Goal: Obtain resource: Download file/media

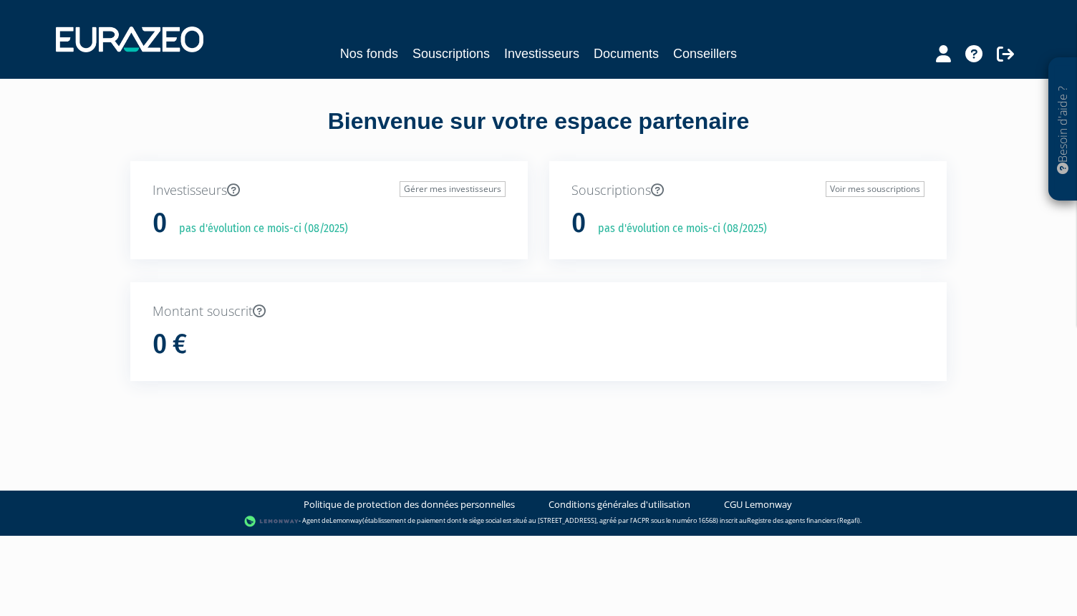
click at [622, 67] on nav "Nos fonds Souscriptions Investisseurs Documents Conseillers" at bounding box center [538, 39] width 1077 height 79
click at [624, 54] on link "Documents" at bounding box center [626, 54] width 65 height 20
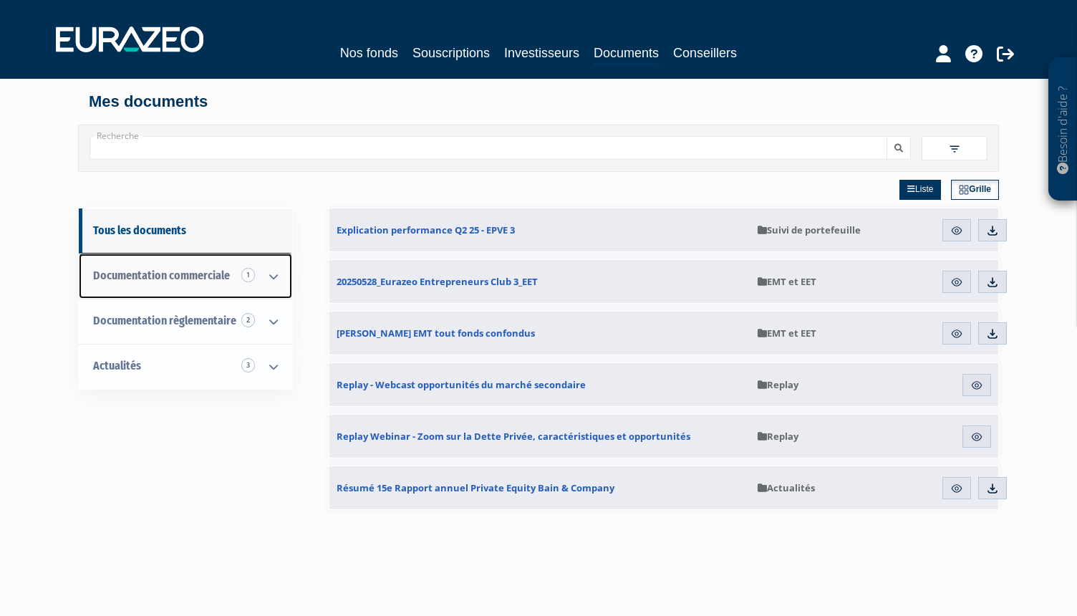
click at [223, 267] on link "Documentation commerciale 1" at bounding box center [185, 275] width 213 height 45
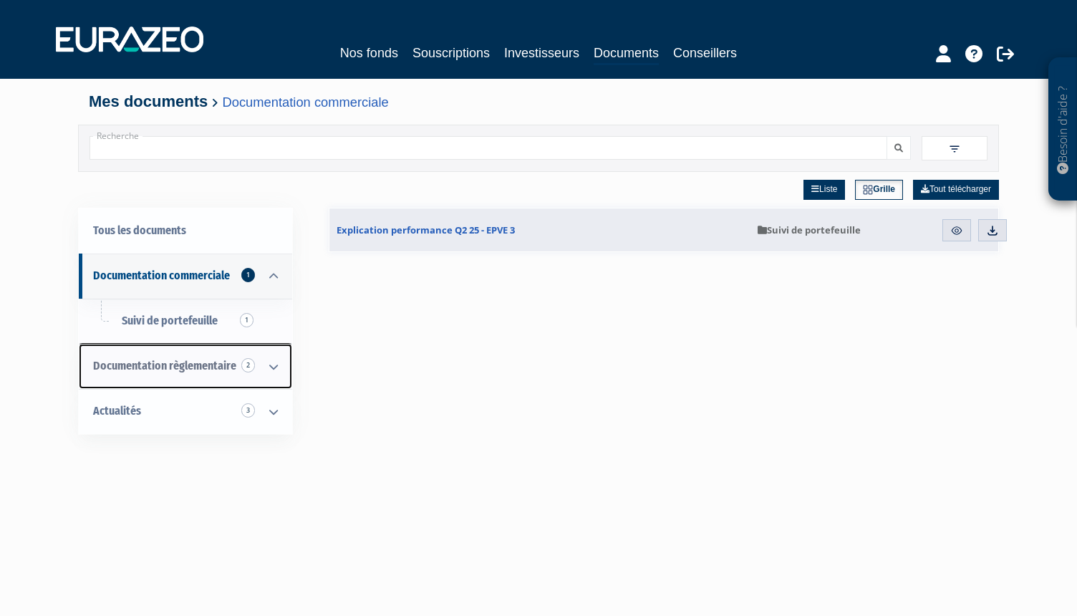
click at [216, 353] on link "Documentation règlementaire 2" at bounding box center [185, 366] width 213 height 45
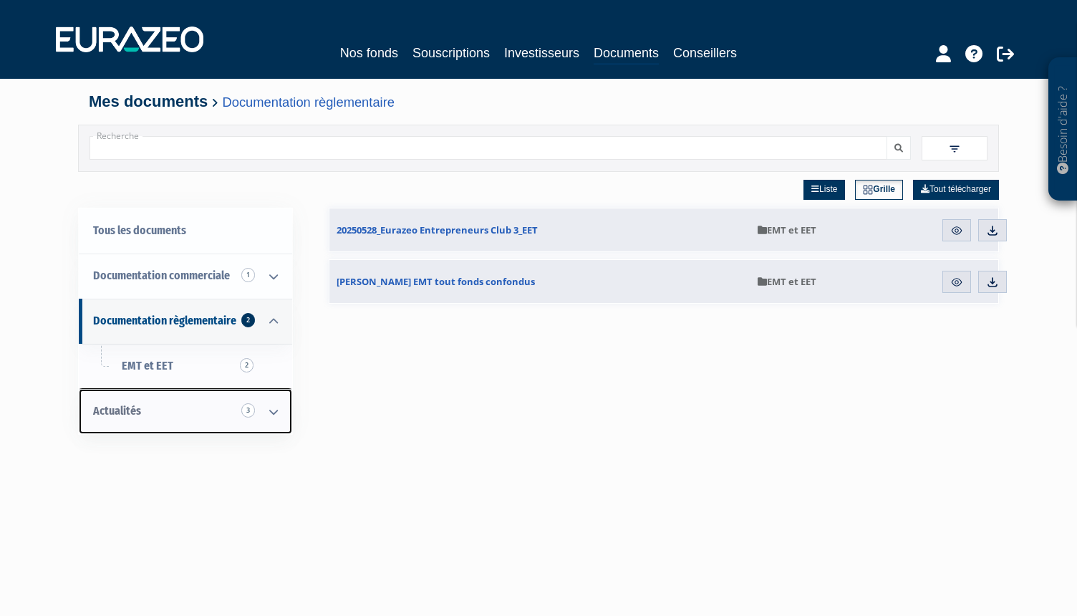
click at [188, 411] on link "Actualités 3" at bounding box center [185, 411] width 213 height 45
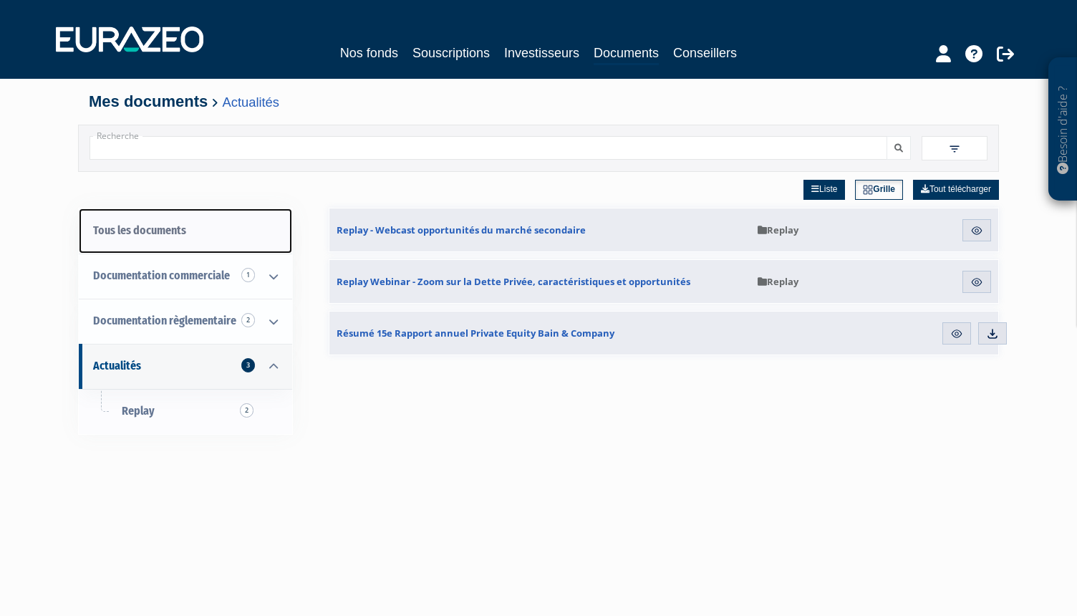
click at [175, 234] on link "Tous les documents" at bounding box center [185, 230] width 213 height 45
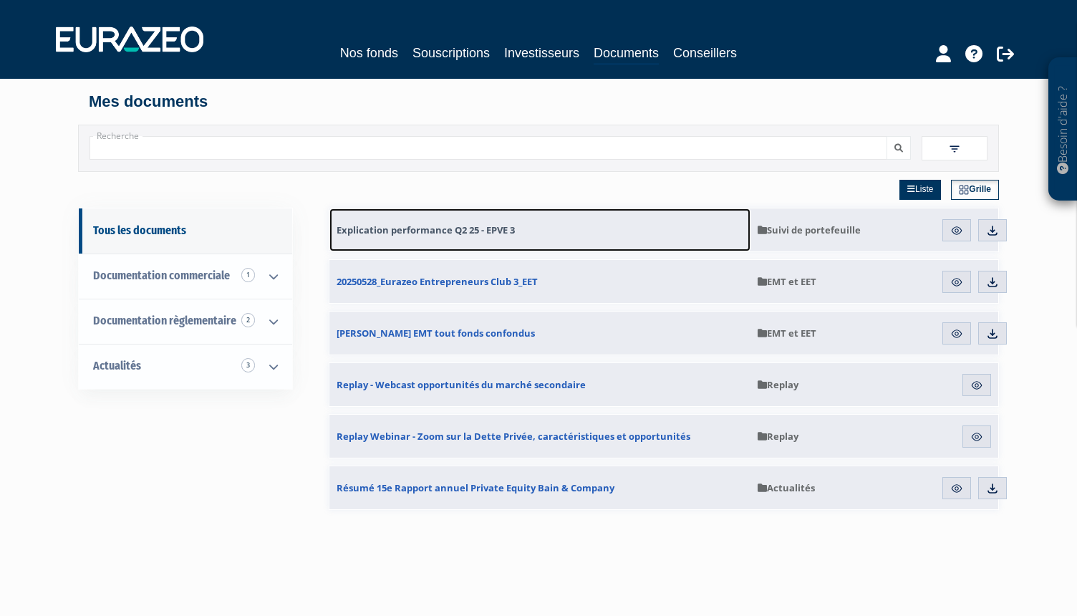
click at [472, 231] on span "Explication performance Q2 25 - EPVE 3" at bounding box center [426, 229] width 178 height 13
